Goal: Transaction & Acquisition: Purchase product/service

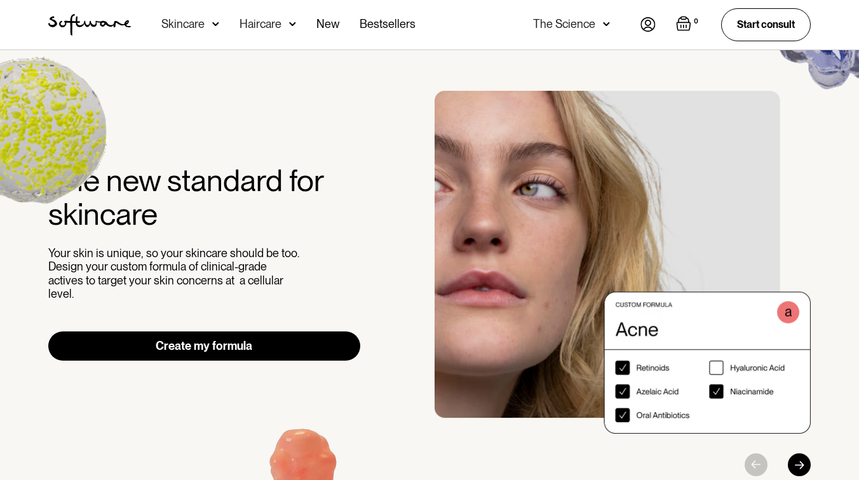
click at [267, 23] on div "Haircare" at bounding box center [260, 24] width 42 height 13
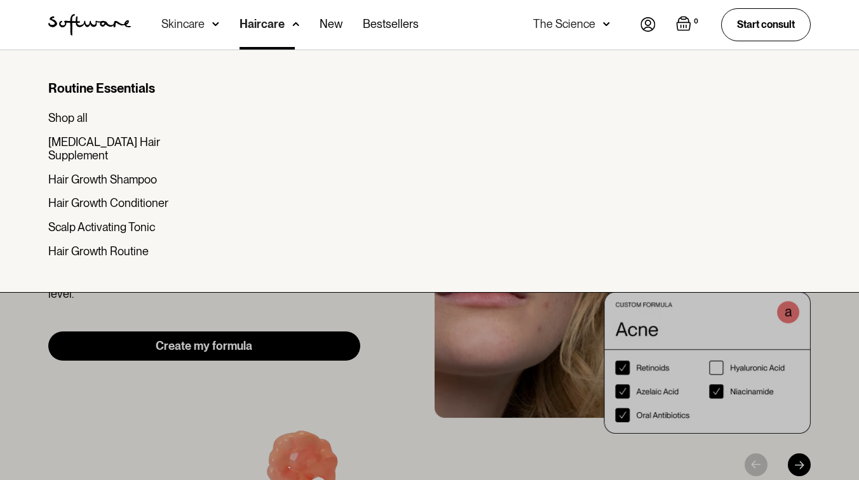
click at [198, 29] on div "Skincare" at bounding box center [182, 24] width 43 height 13
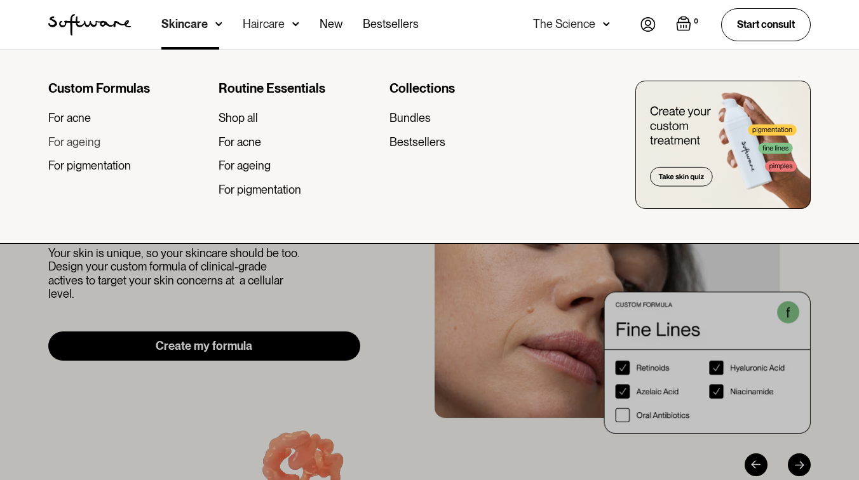
click at [82, 140] on div "For ageing" at bounding box center [74, 142] width 52 height 14
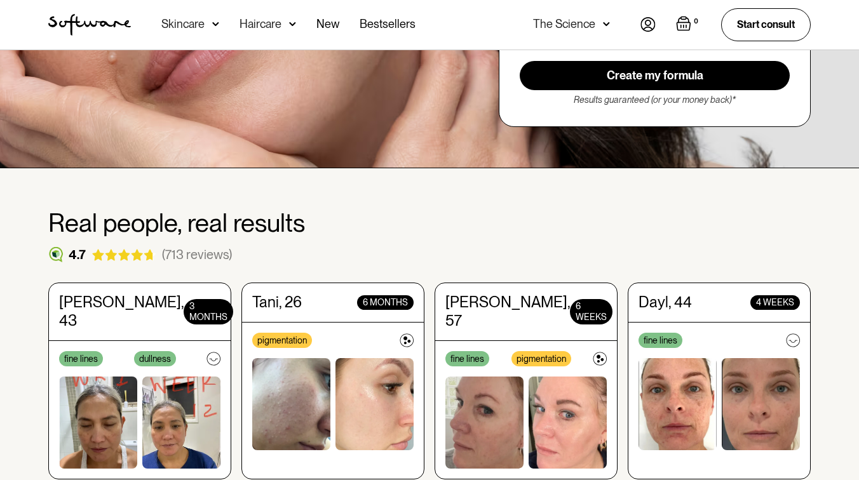
scroll to position [330, 0]
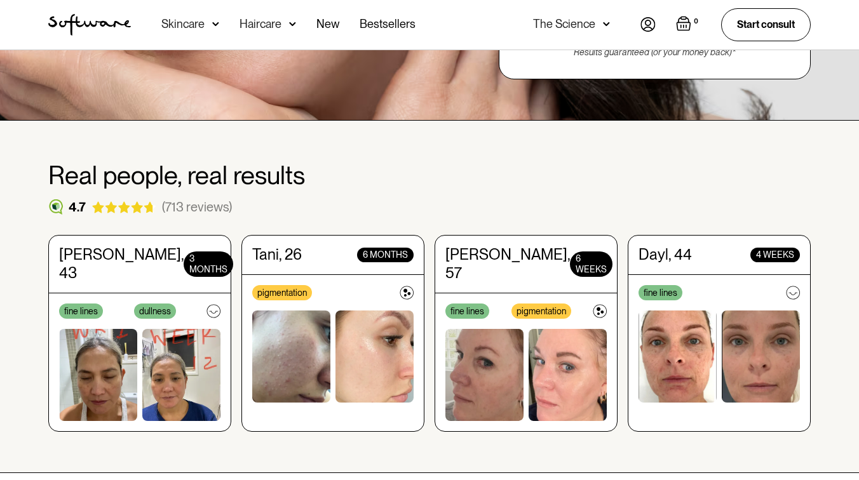
click at [141, 212] on img at bounding box center [124, 207] width 66 height 12
click at [157, 304] on div "[PERSON_NAME], 43 3 Months fine lines dullness" at bounding box center [139, 333] width 183 height 197
click at [188, 260] on div "3 Months" at bounding box center [209, 263] width 50 height 25
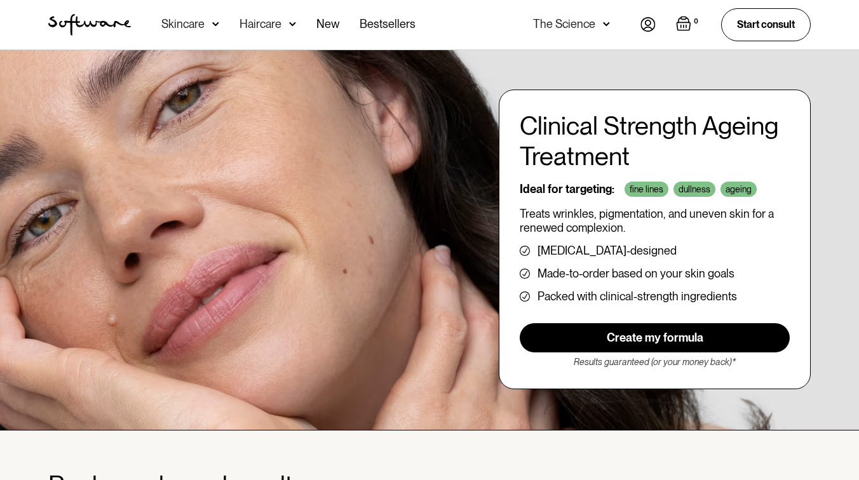
scroll to position [16, 0]
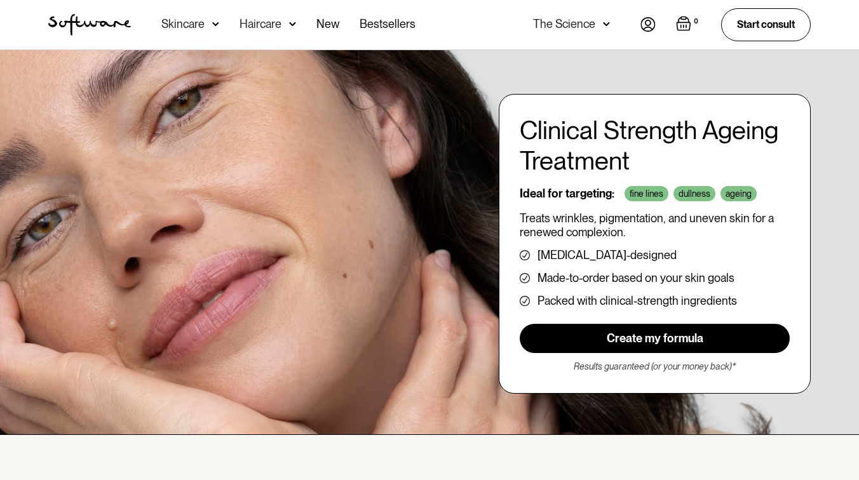
click at [699, 335] on link "Create my formula" at bounding box center [654, 338] width 270 height 29
